Goal: Register for event/course

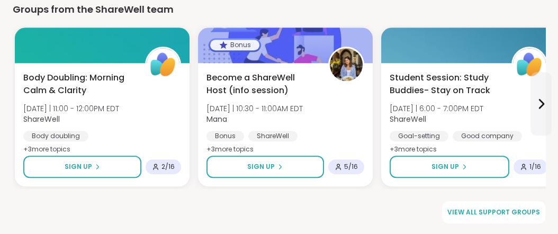
scroll to position [1705, 0]
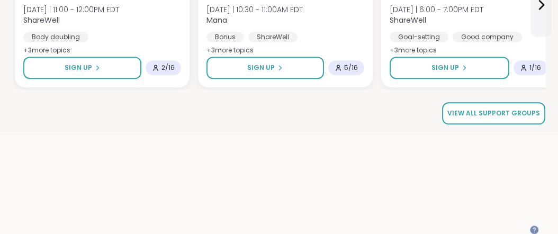
click at [494, 118] on span "View all support groups" at bounding box center [493, 114] width 93 height 10
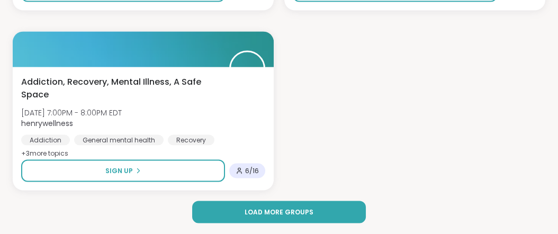
scroll to position [3142, 0]
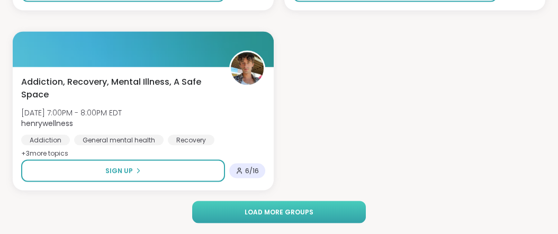
click at [274, 210] on span "Load more groups" at bounding box center [279, 213] width 69 height 10
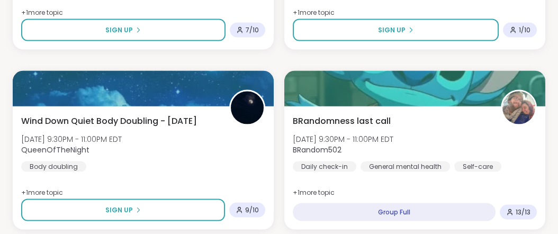
scroll to position [3323, 0]
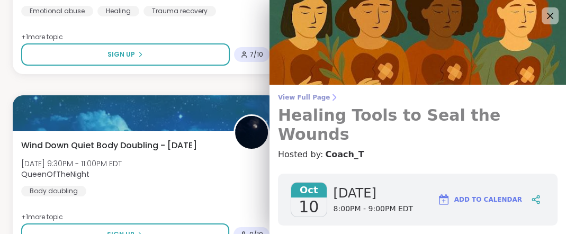
click at [314, 100] on span "View Full Page" at bounding box center [418, 97] width 280 height 8
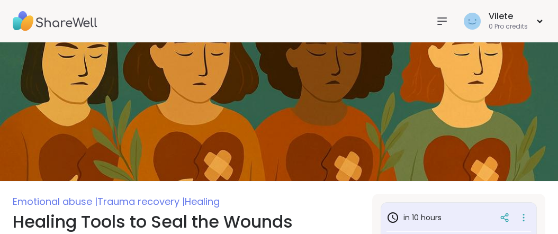
click at [314, 100] on img at bounding box center [279, 111] width 558 height 139
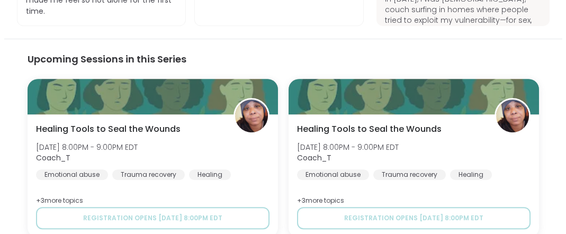
scroll to position [755, 0]
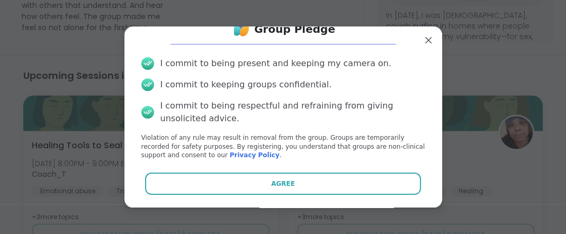
scroll to position [76, 0]
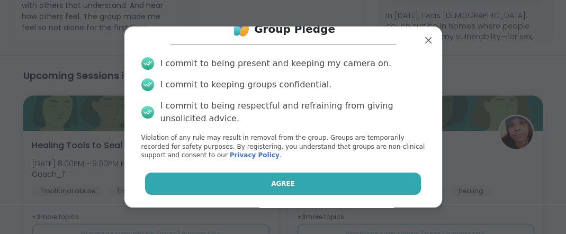
click at [284, 179] on span "Agree" at bounding box center [283, 184] width 24 height 10
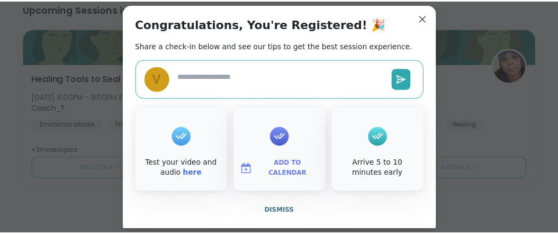
scroll to position [590, 0]
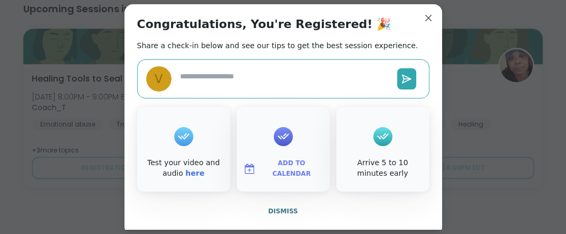
type textarea "*"
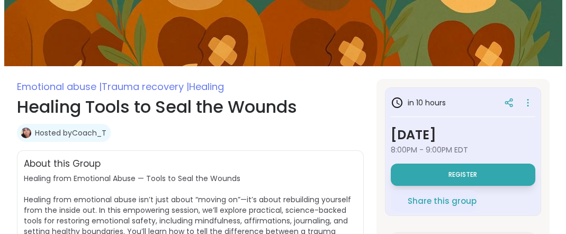
scroll to position [0, 0]
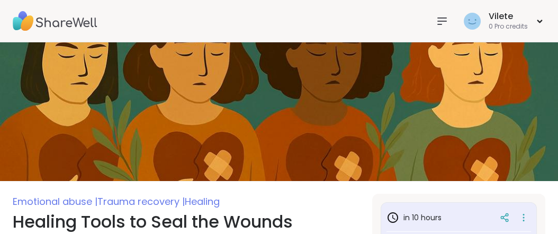
click at [438, 21] on icon at bounding box center [442, 21] width 8 height 6
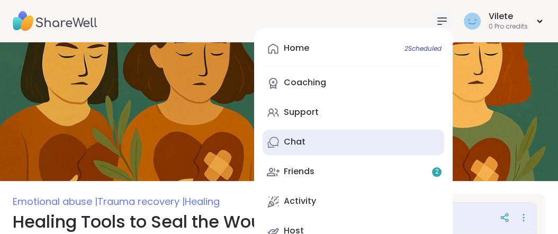
click at [284, 148] on div "Chat" at bounding box center [295, 142] width 22 height 12
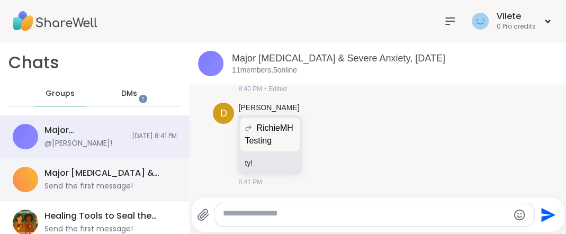
click at [133, 192] on div "Send the first message!" at bounding box center [88, 186] width 88 height 11
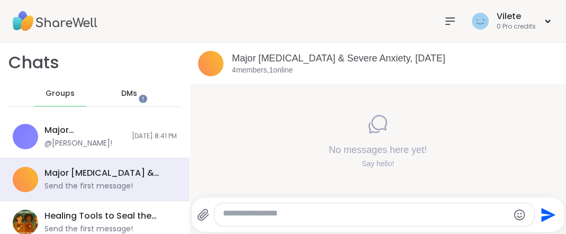
click at [446, 21] on icon at bounding box center [450, 21] width 8 height 6
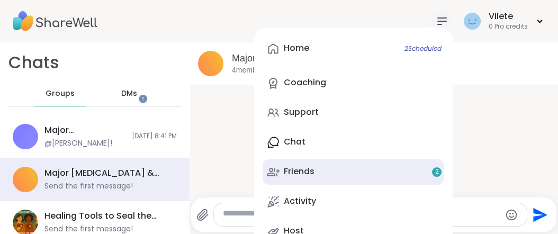
click at [284, 177] on div "Friends 2" at bounding box center [299, 172] width 31 height 12
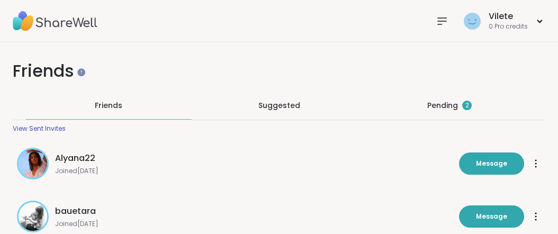
click at [436, 22] on icon at bounding box center [442, 21] width 13 height 13
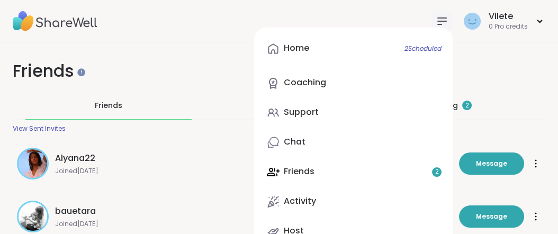
click at [269, 196] on div "Home 2 Scheduled Coaching Support Chat Friends 2 Activity Host" at bounding box center [353, 140] width 199 height 225
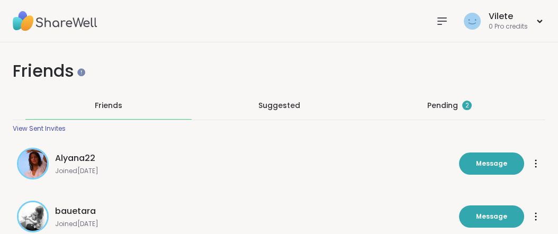
click at [436, 15] on icon at bounding box center [442, 21] width 13 height 13
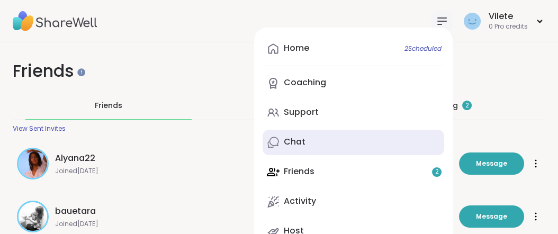
click at [285, 148] on div "Chat" at bounding box center [295, 142] width 22 height 12
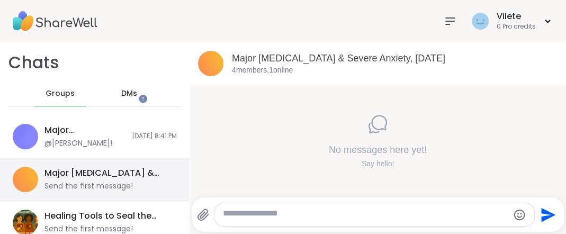
click at [105, 192] on div "Send the first message!" at bounding box center [88, 186] width 88 height 11
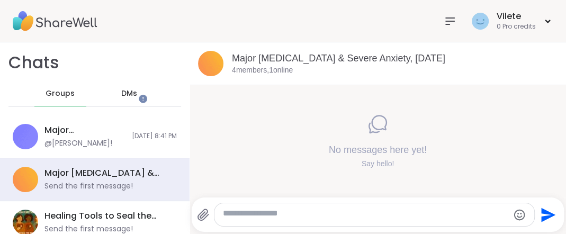
click at [60, 99] on span "Groups" at bounding box center [60, 93] width 29 height 11
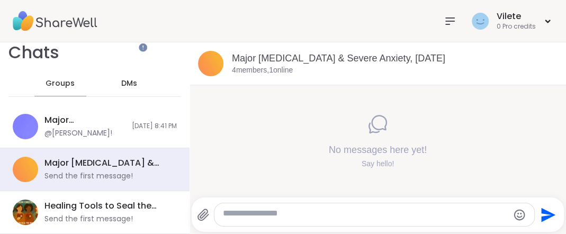
scroll to position [53, 0]
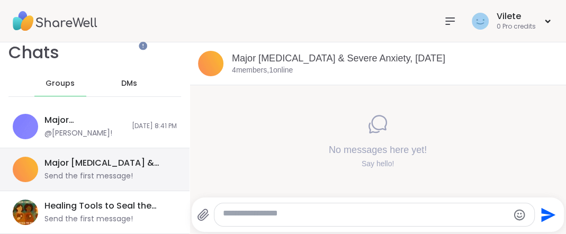
click at [111, 157] on div "Major [MEDICAL_DATA] & Severe Anxiety, [DATE]" at bounding box center [107, 163] width 126 height 12
click at [94, 171] on div "Send the first message!" at bounding box center [88, 176] width 88 height 11
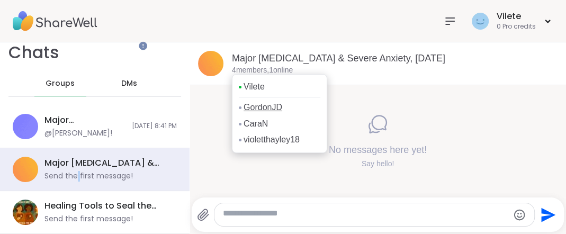
scroll to position [0, 0]
click at [255, 113] on link "GordonJD" at bounding box center [263, 108] width 39 height 12
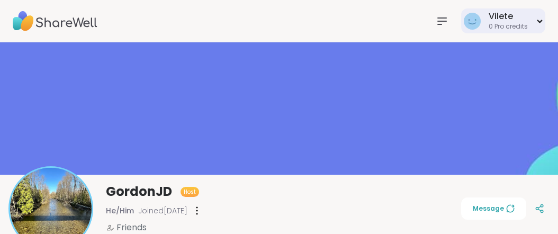
click at [536, 21] on icon at bounding box center [539, 21] width 7 height 4
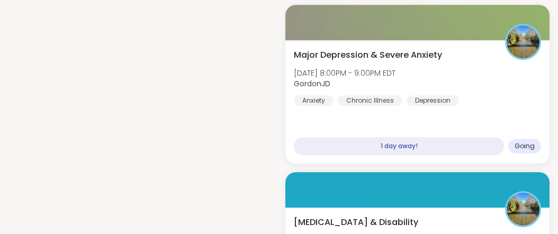
scroll to position [833, 0]
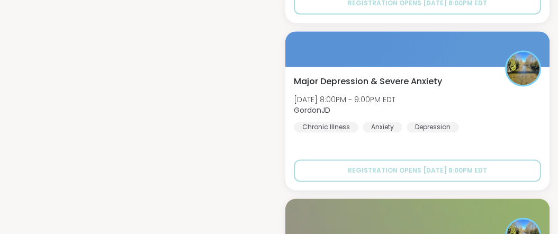
scroll to position [0, 0]
